Goal: Information Seeking & Learning: Find specific fact

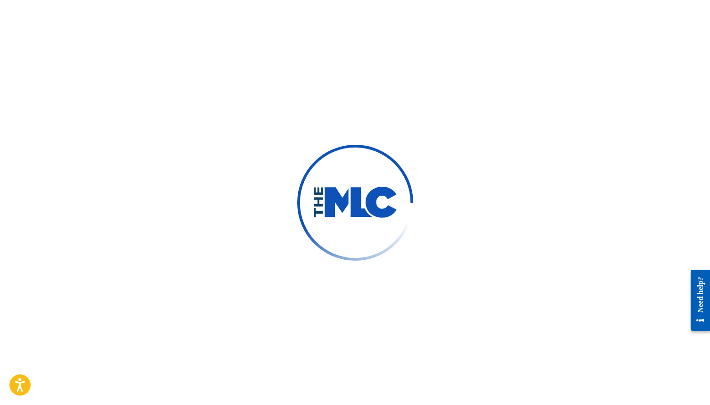
scroll to position [132, 0]
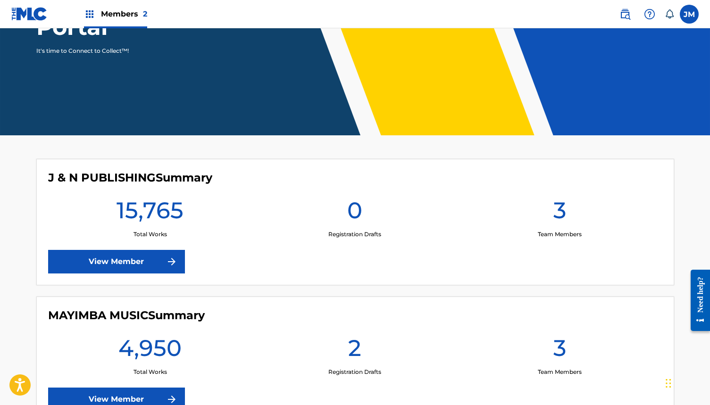
scroll to position [144, 0]
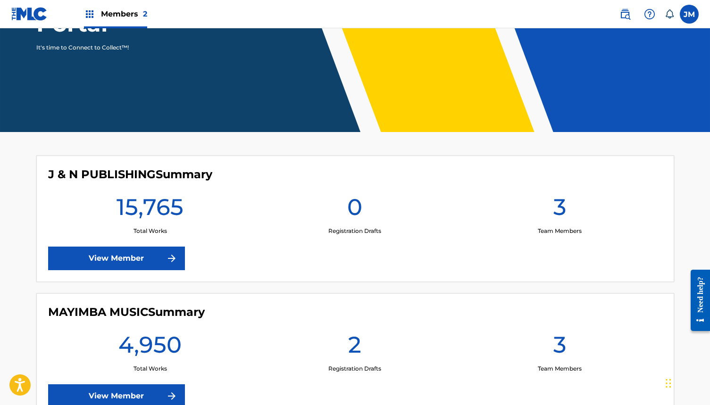
click at [626, 14] on img at bounding box center [625, 13] width 11 height 11
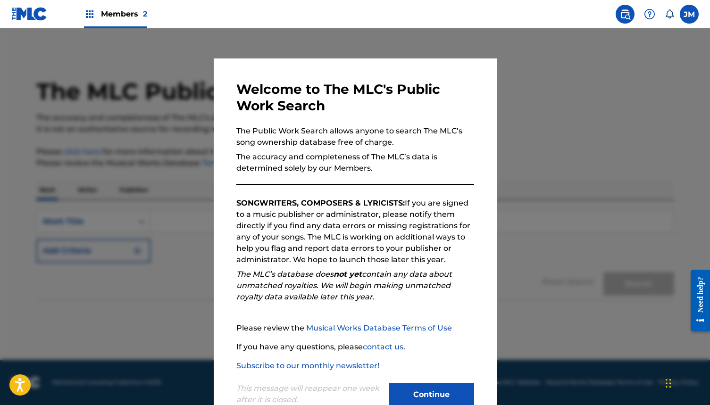
click at [426, 391] on button "Continue" at bounding box center [431, 395] width 85 height 24
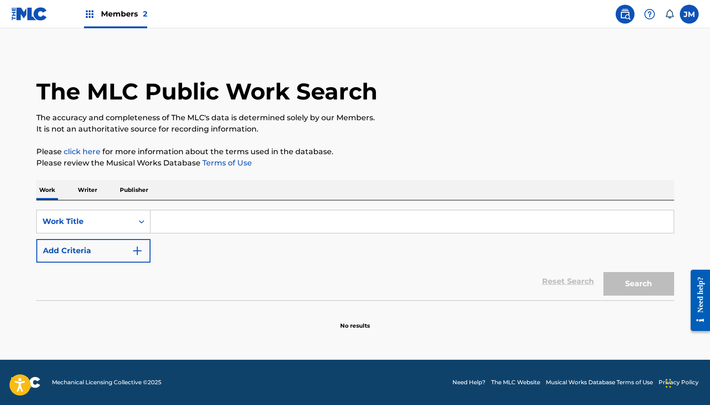
click at [248, 213] on input "Search Form" at bounding box center [412, 221] width 523 height 23
click at [122, 218] on div "Work Title" at bounding box center [84, 221] width 85 height 11
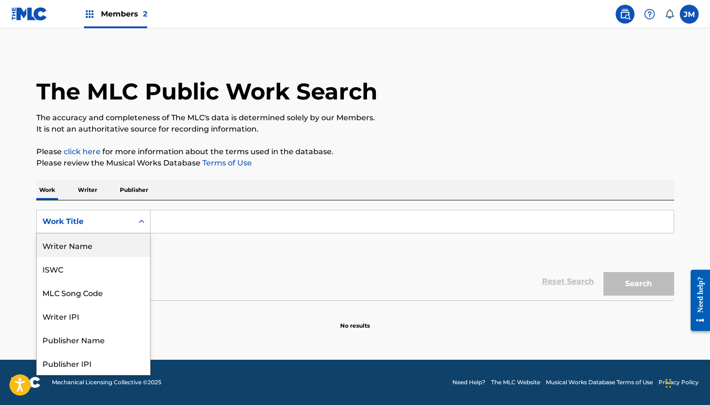
click at [122, 247] on div "Writer Name" at bounding box center [93, 246] width 113 height 24
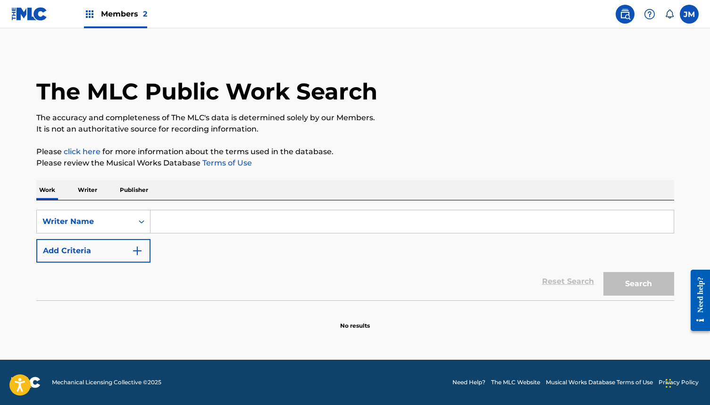
click at [197, 221] on input "Search Form" at bounding box center [412, 221] width 523 height 23
type input "C"
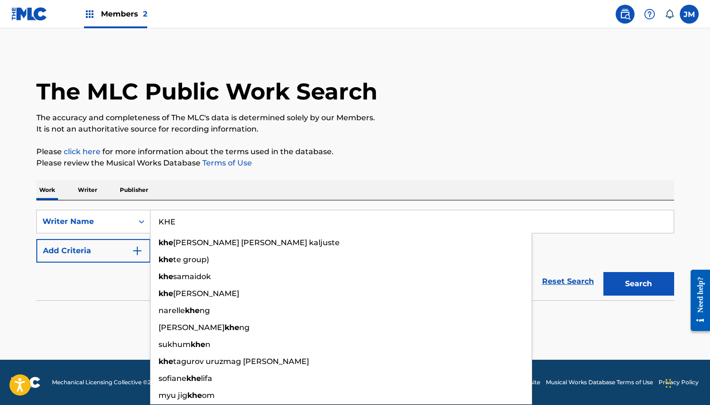
type input "KHE"
click at [638, 284] on button "Search" at bounding box center [639, 284] width 71 height 24
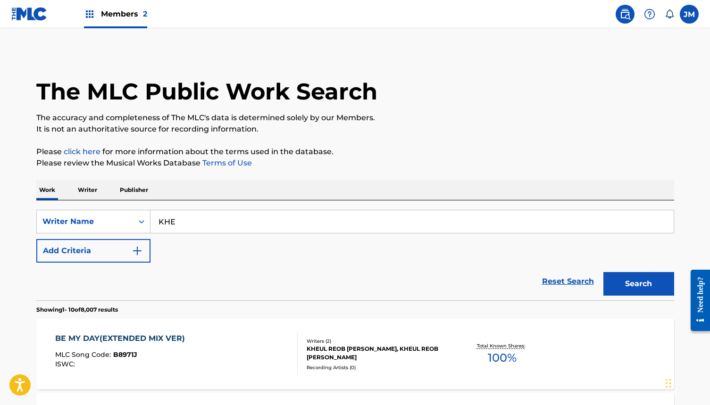
click at [165, 218] on input "KHE" at bounding box center [412, 221] width 523 height 23
click at [95, 222] on div "Writer Name" at bounding box center [84, 221] width 85 height 11
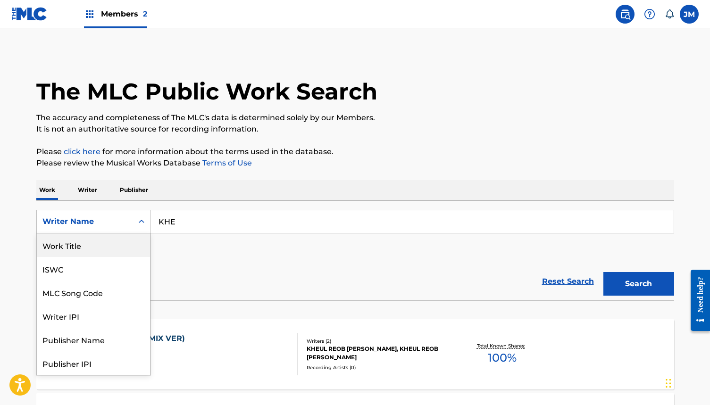
click at [92, 245] on div "Work Title" at bounding box center [93, 246] width 113 height 24
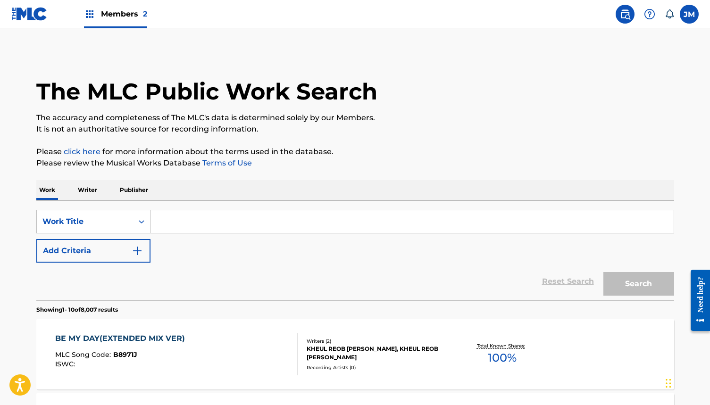
click at [192, 220] on input "Search Form" at bounding box center [412, 221] width 523 height 23
paste input "KHE"
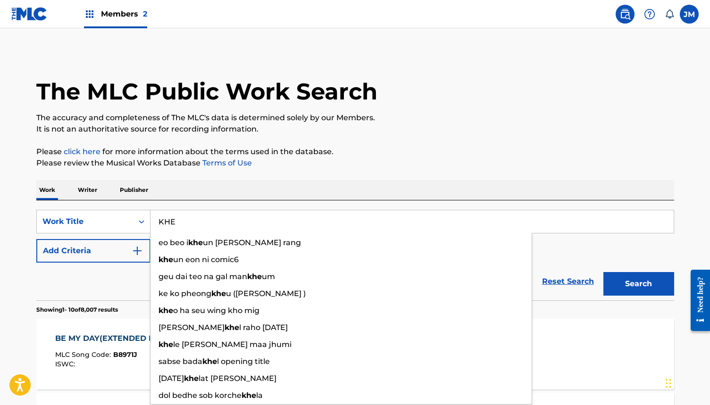
type input "KHE"
click at [638, 284] on button "Search" at bounding box center [639, 284] width 71 height 24
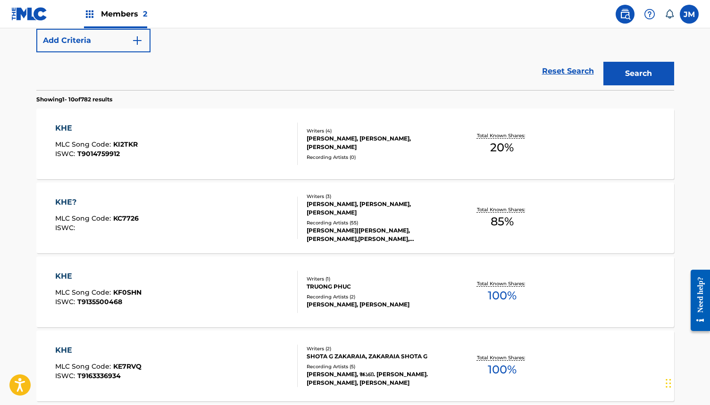
scroll to position [219, 0]
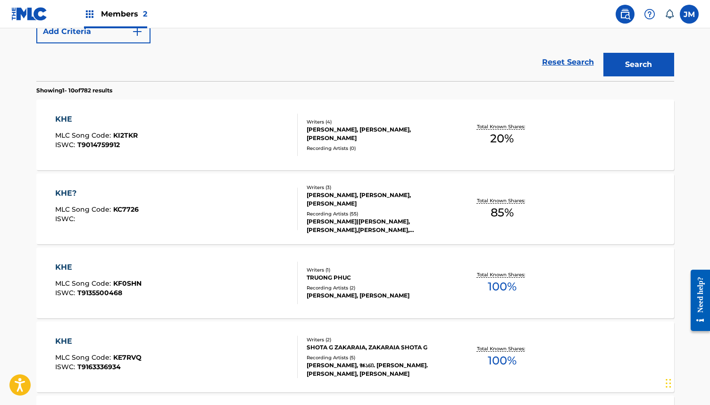
click at [335, 221] on div "RAUW ALEJANDRO|ROMEO SANTOS, RAUW ALEJANDRO,ROMEO SANTOS, RAUW ALEJANDRO, ROMEO…" at bounding box center [378, 226] width 143 height 17
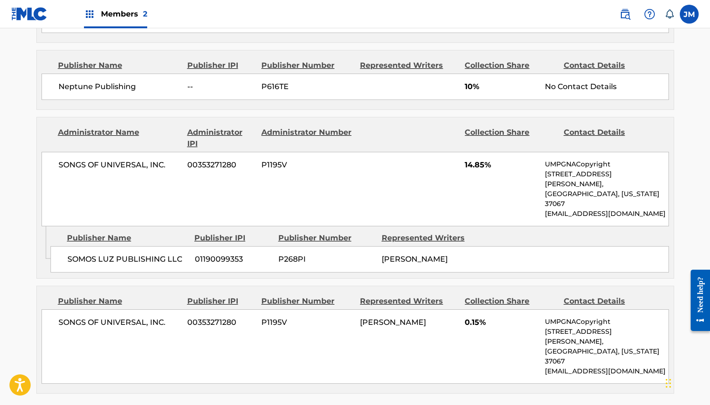
scroll to position [721, 0]
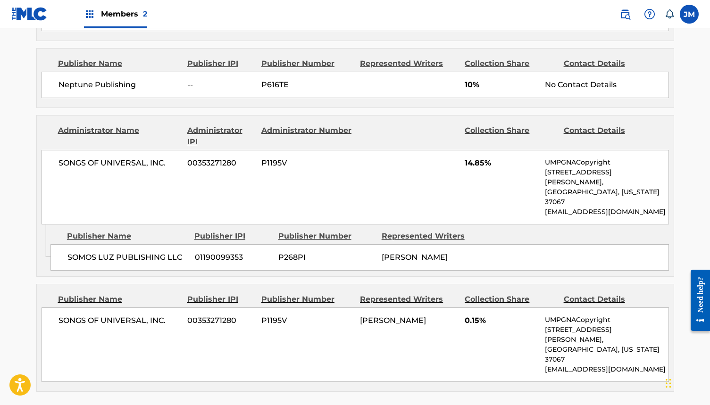
click at [406, 324] on div "SONGS OF UNIVERSAL, INC. 00353271280 P1195V ANDREA MANGIAMARCHI 0.15% UMPGNACop…" at bounding box center [356, 345] width 628 height 75
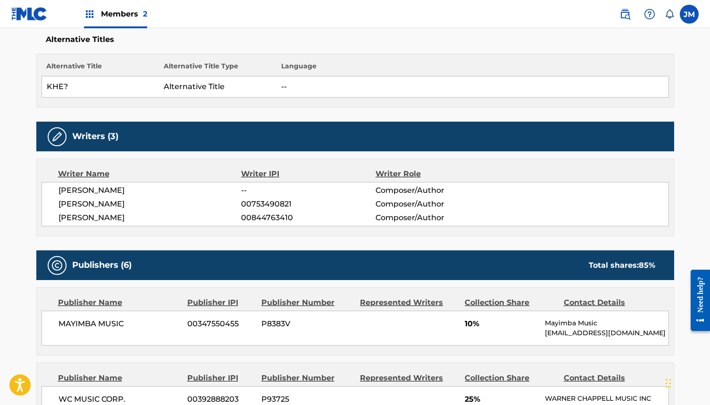
scroll to position [256, 0]
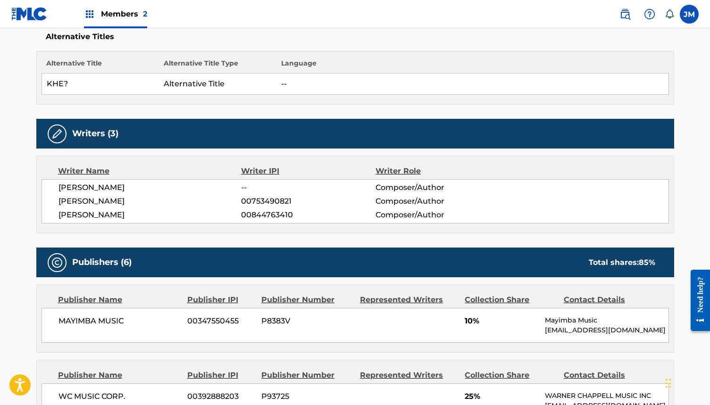
click at [248, 99] on div "Alternative Title Alternative Title Type Language KHE? Alternative Title --" at bounding box center [355, 78] width 638 height 54
click at [137, 216] on span "ANDREA MANGIAMARCHI" at bounding box center [150, 215] width 183 height 11
copy span "MANGIAMARCHI"
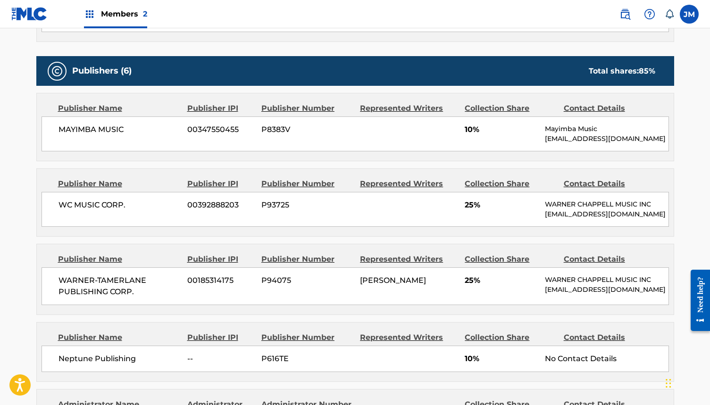
scroll to position [450, 0]
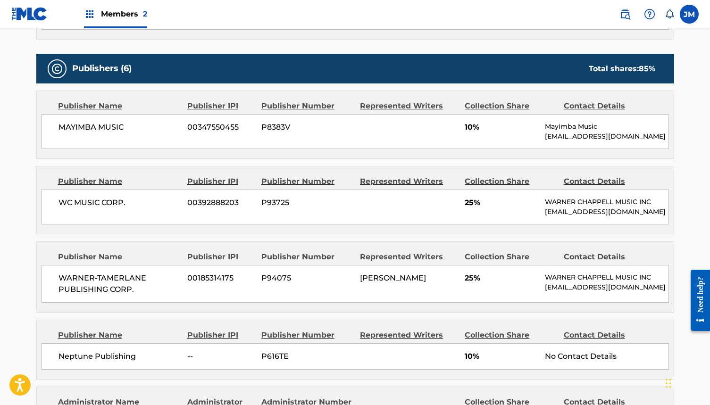
click at [80, 278] on span "WARNER-TAMERLANE PUBLISHING CORP." at bounding box center [120, 284] width 122 height 23
copy span "WARNER"
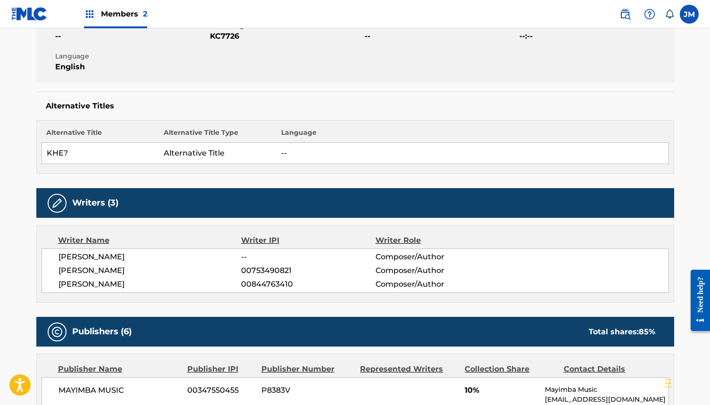
scroll to position [188, 0]
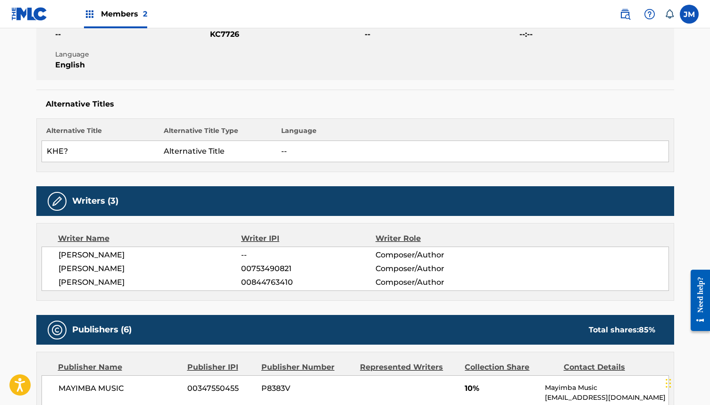
click at [262, 269] on span "00753490821" at bounding box center [308, 268] width 134 height 11
copy span "00753490821"
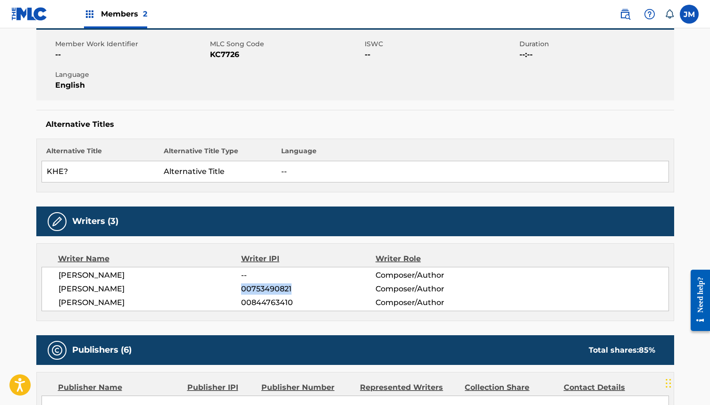
scroll to position [151, 0]
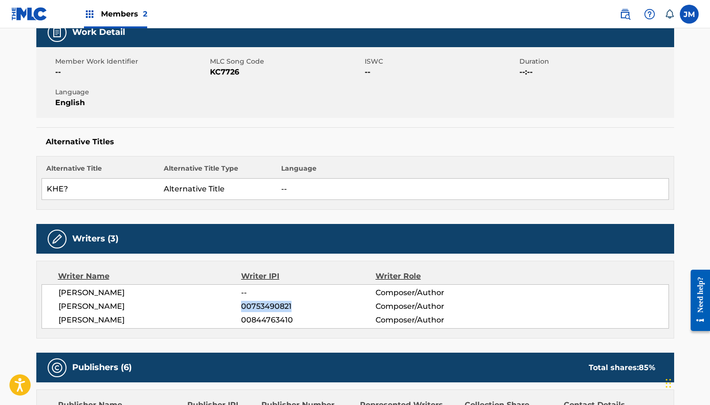
copy span "00753490821"
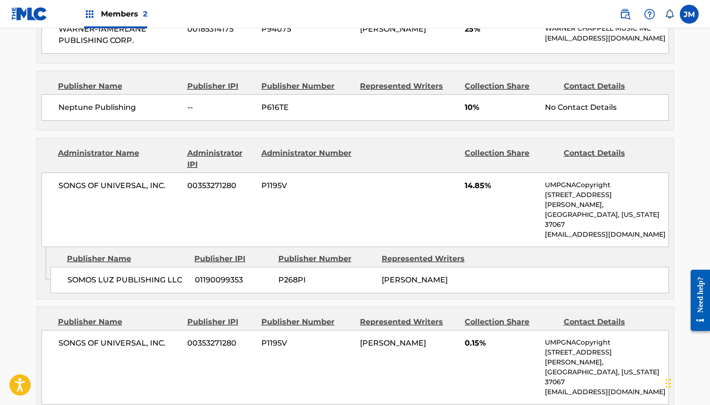
scroll to position [702, 0]
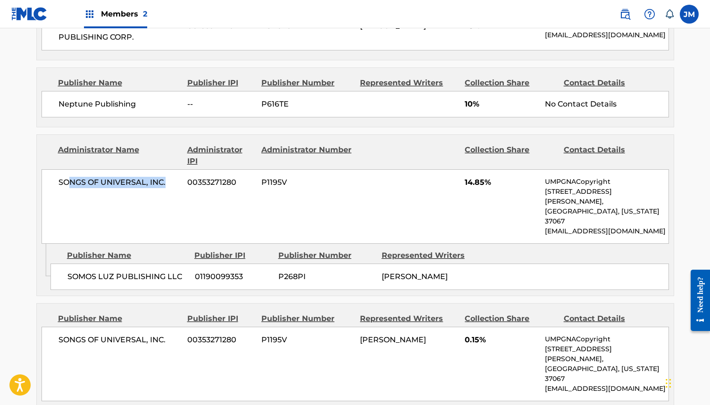
drag, startPoint x: 167, startPoint y: 180, endPoint x: 75, endPoint y: 177, distance: 91.6
click at [71, 177] on span "SONGS OF UNIVERSAL, INC." at bounding box center [120, 182] width 122 height 11
drag, startPoint x: 59, startPoint y: 178, endPoint x: 165, endPoint y: 179, distance: 105.7
click at [165, 179] on span "SONGS OF UNIVERSAL, INC." at bounding box center [120, 182] width 122 height 11
copy span "SONGS OF UNIVERSAL, INC."
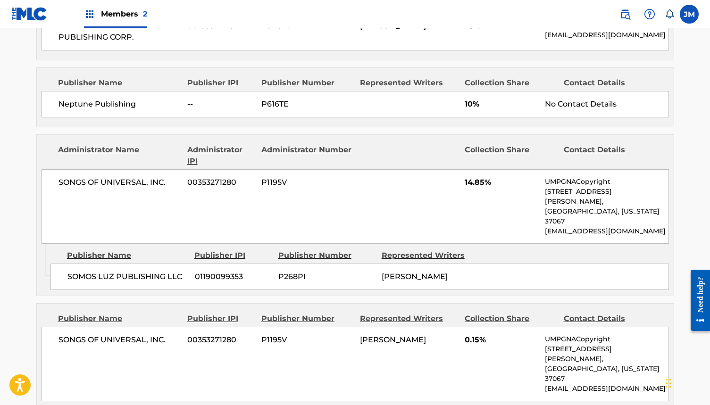
click at [219, 178] on span "00353271280" at bounding box center [220, 182] width 67 height 11
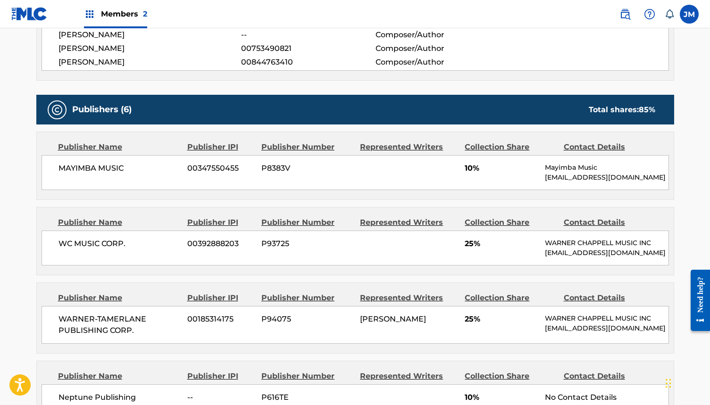
scroll to position [316, 0]
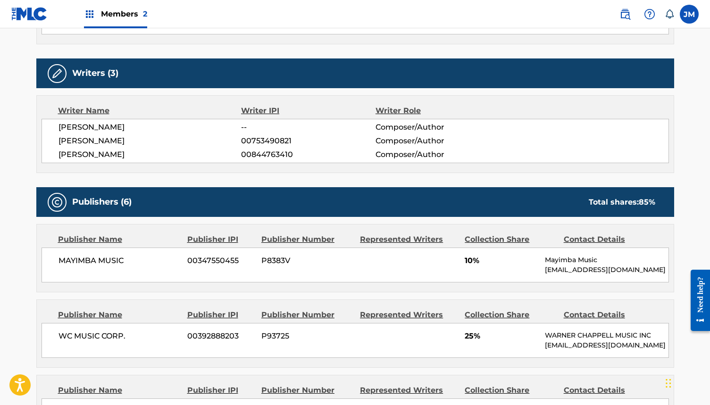
click at [263, 153] on span "00844763410" at bounding box center [308, 154] width 134 height 11
click at [128, 152] on span "ANDREA MANGIAMARCHI" at bounding box center [150, 154] width 183 height 11
copy span "MANGIAMARCHI"
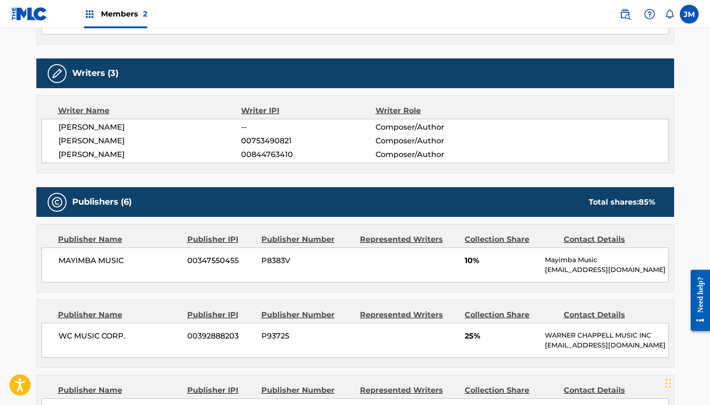
click at [259, 151] on span "00844763410" at bounding box center [308, 154] width 134 height 11
copy span "00844763410"
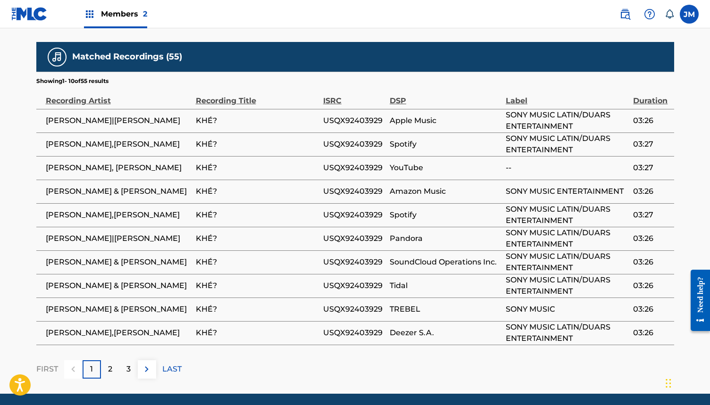
scroll to position [1085, 0]
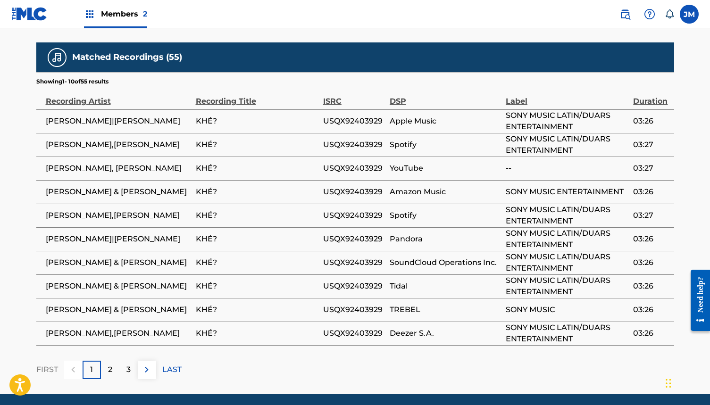
click at [352, 116] on span "USQX92403929" at bounding box center [354, 121] width 62 height 11
copy span "USQX92403929"
